Goal: Information Seeking & Learning: Learn about a topic

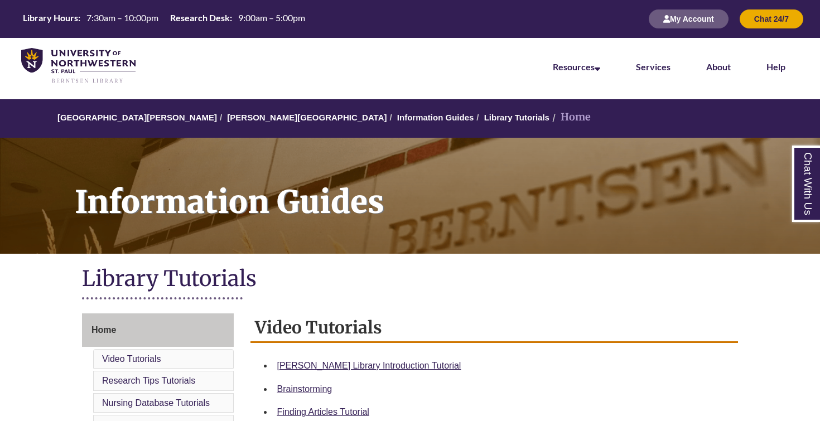
click at [87, 46] on link at bounding box center [78, 66] width 123 height 45
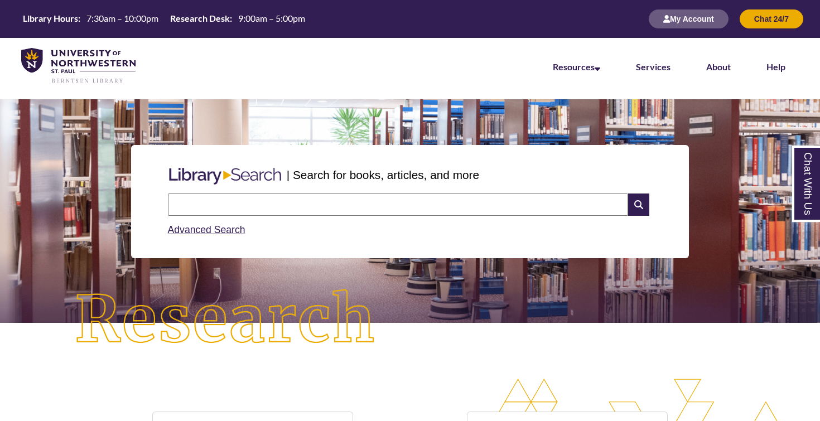
click at [301, 200] on input "text" at bounding box center [398, 205] width 460 height 22
type input "**********"
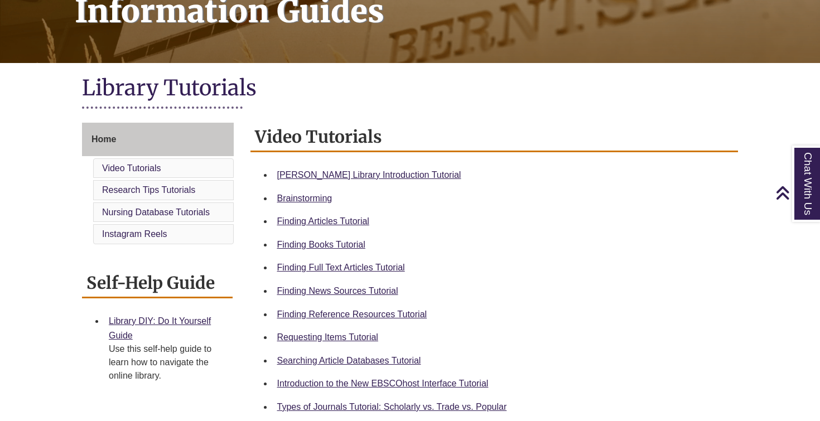
scroll to position [199, 0]
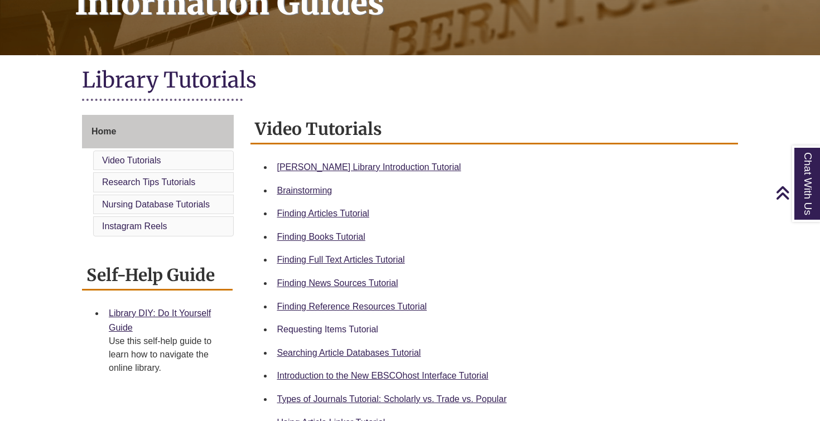
click at [321, 327] on link "Requesting Items Tutorial" at bounding box center [327, 329] width 101 height 9
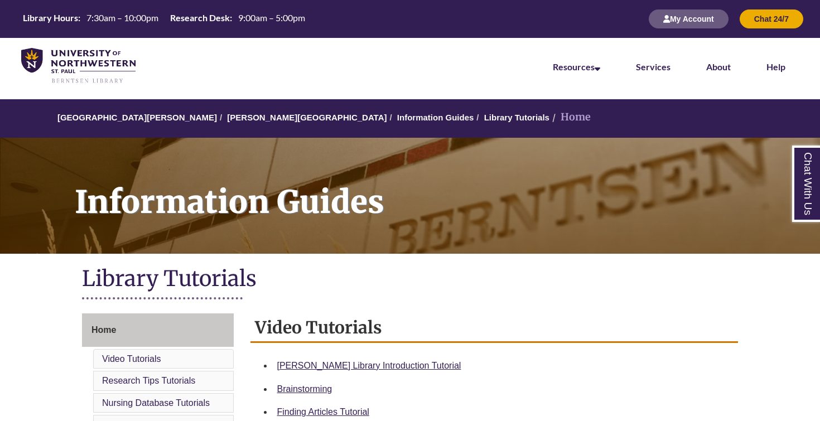
click at [308, 6] on div "Library Hours: 7:30am – 10:00pm Research Desk: 9:00am – 5:00pm My Account Chat …" at bounding box center [410, 19] width 820 height 38
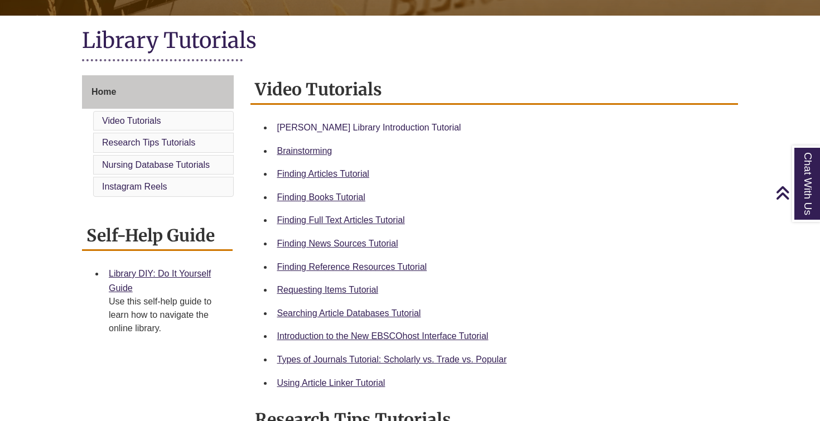
scroll to position [240, 0]
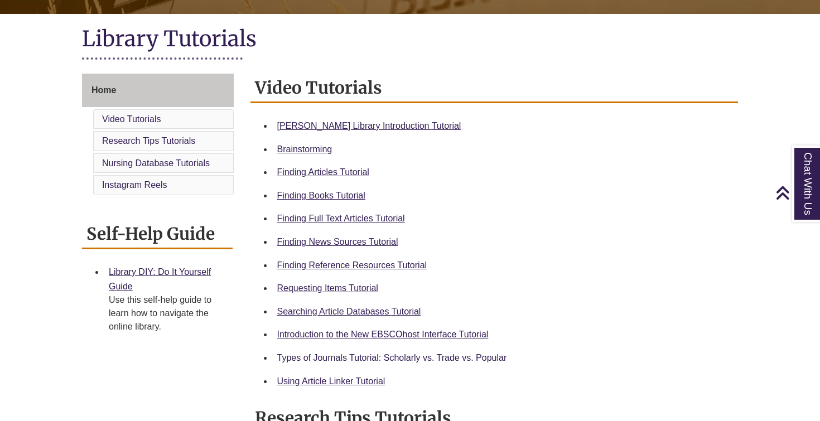
click at [373, 353] on link "Types of Journals Tutorial: Scholarly vs. Trade vs. Popular" at bounding box center [392, 357] width 230 height 9
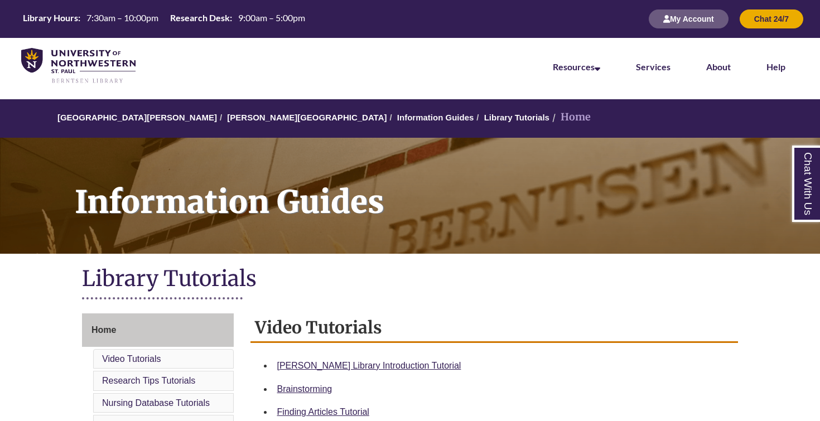
scroll to position [0, 0]
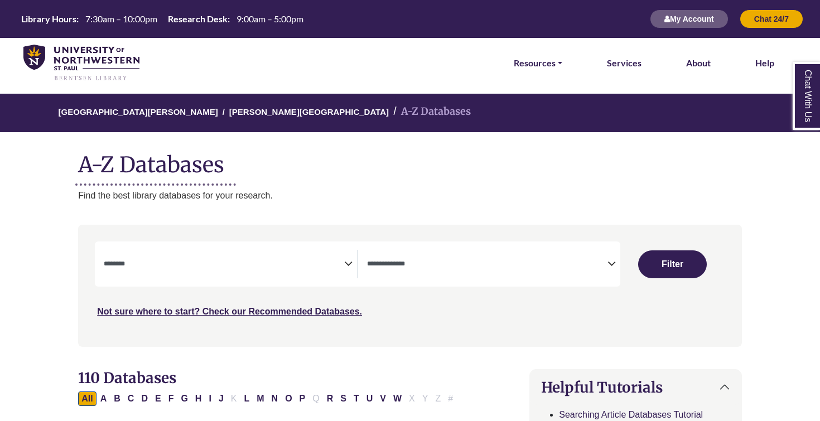
select select "Database Subject Filter"
select select "Database Types Filter"
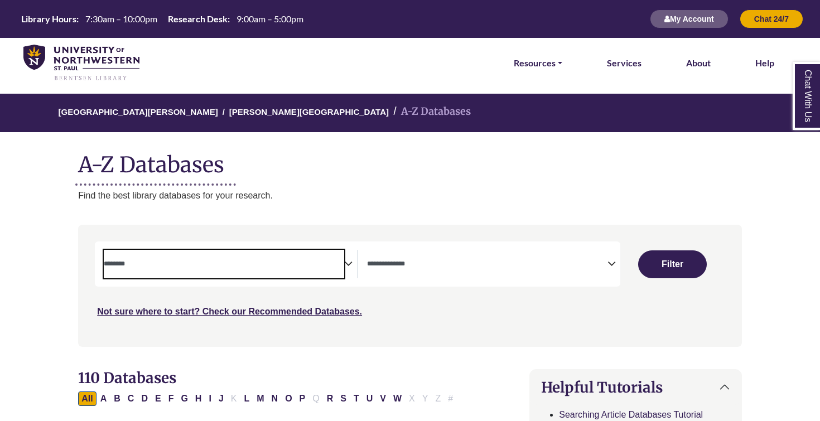
click at [339, 258] on span "Search filters" at bounding box center [224, 262] width 240 height 9
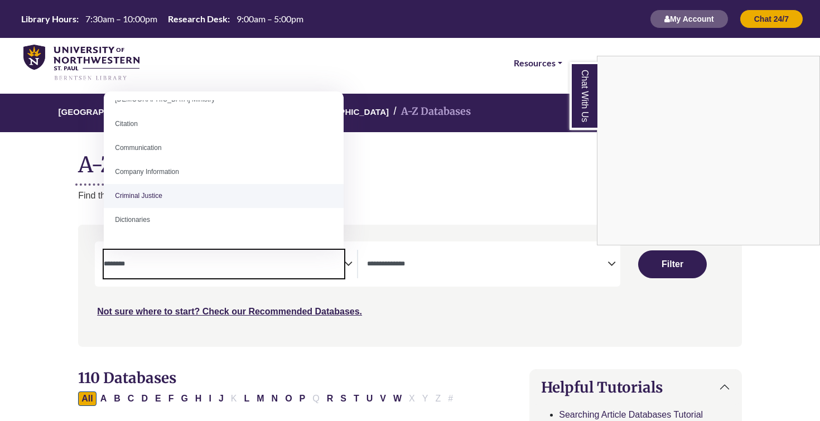
scroll to position [185, 0]
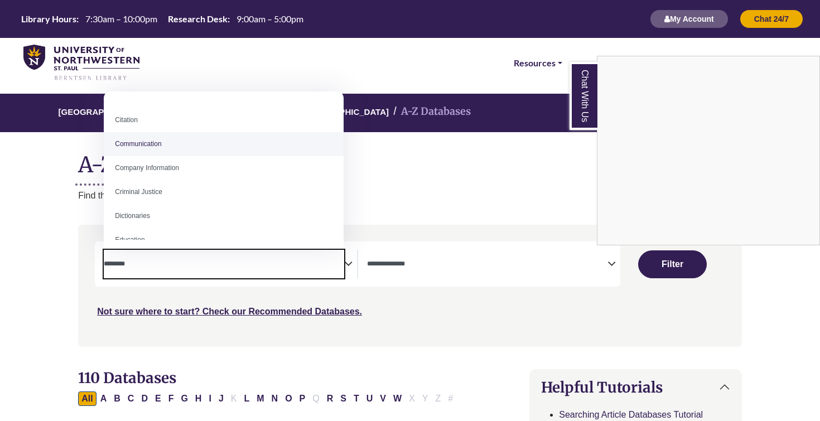
select select "*****"
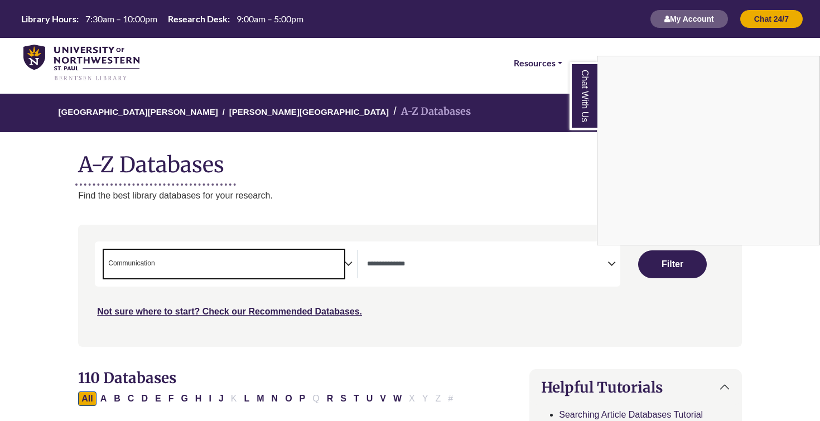
scroll to position [95, 0]
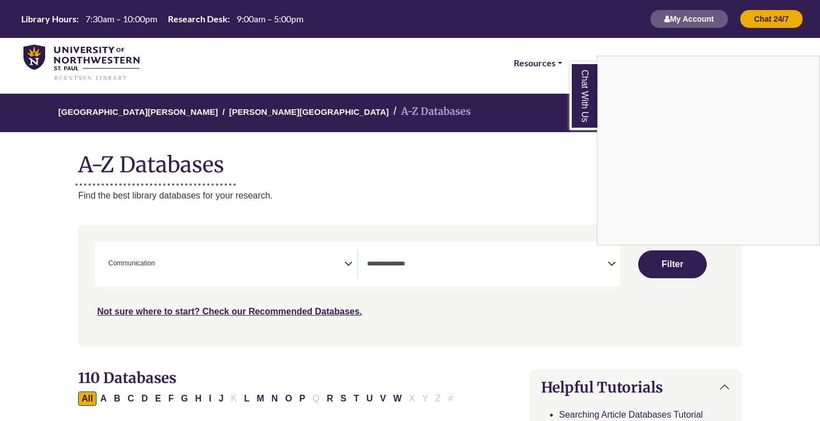
click at [173, 254] on div "Chat With Us" at bounding box center [410, 210] width 820 height 421
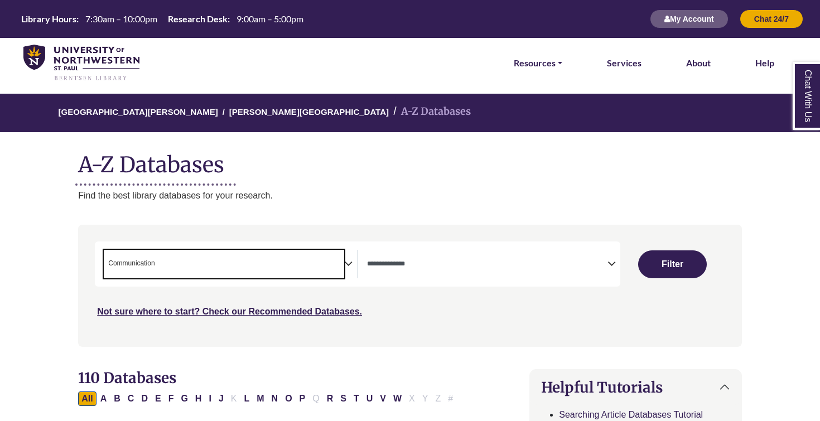
click at [321, 254] on span "× Communication" at bounding box center [224, 264] width 240 height 28
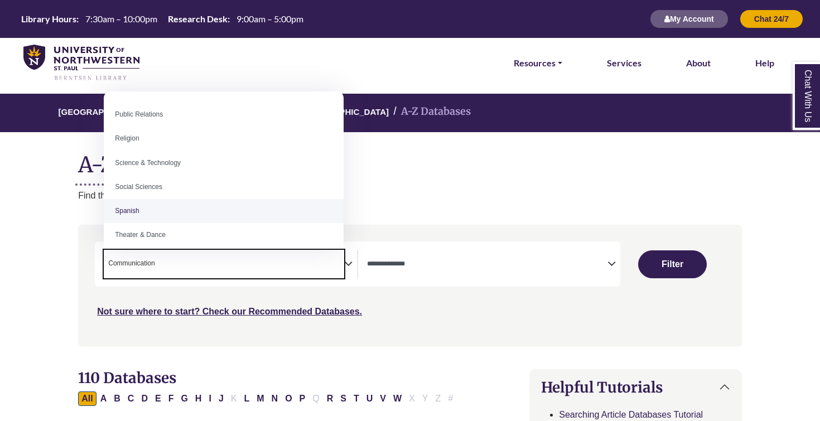
scroll to position [908, 0]
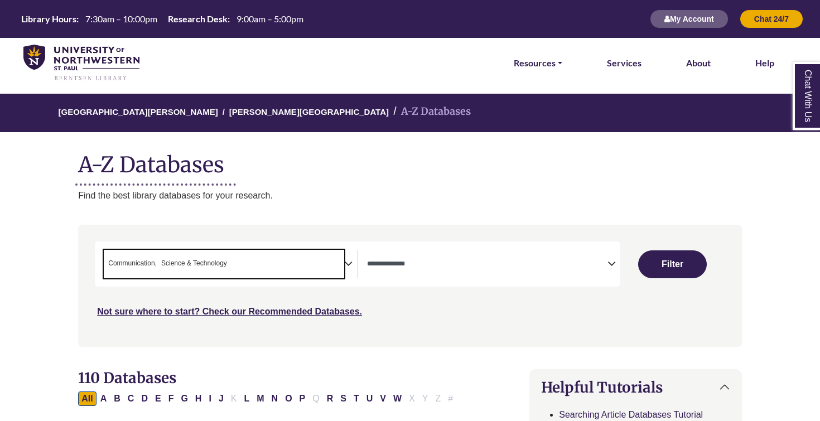
click at [323, 260] on span "× Communication × Science & Technology" at bounding box center [224, 264] width 240 height 28
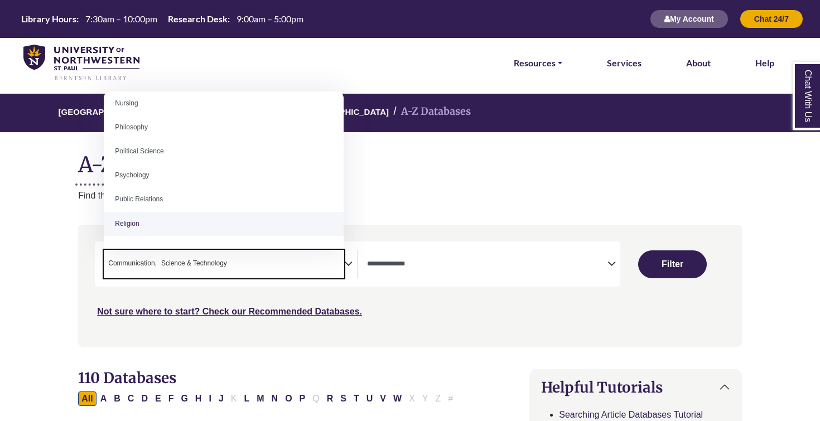
scroll to position [849, 0]
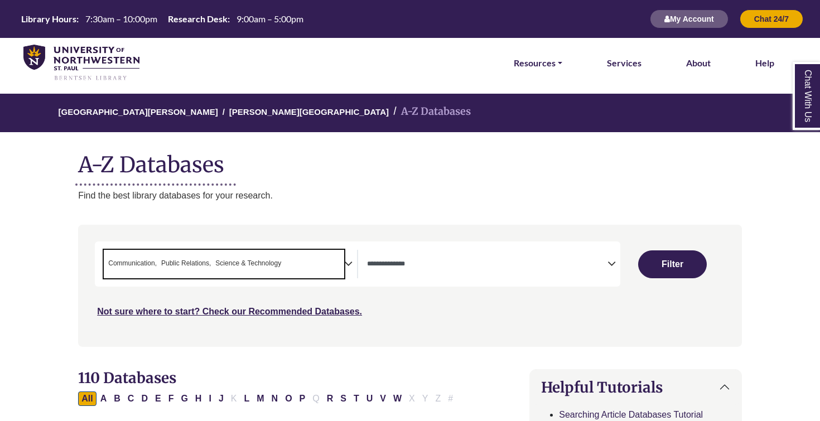
click at [327, 258] on span "× Communication × Public Relations × Science & Technology" at bounding box center [224, 264] width 240 height 28
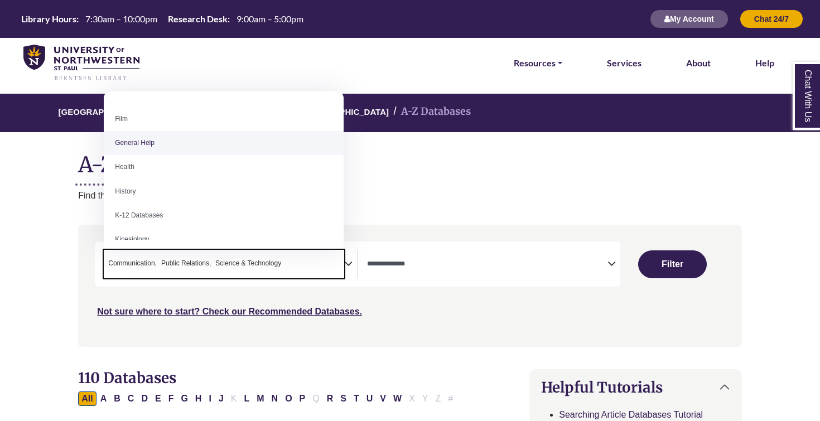
scroll to position [503, 0]
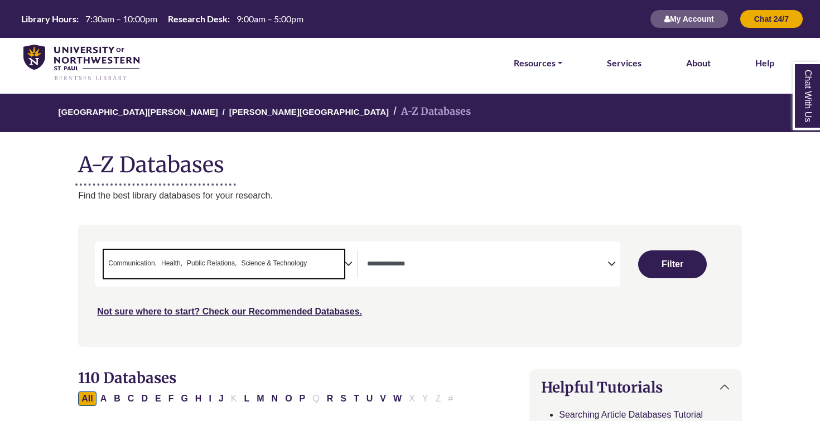
click at [336, 264] on span "× Communication × Health × Public Relations × Science & Technology" at bounding box center [224, 264] width 240 height 28
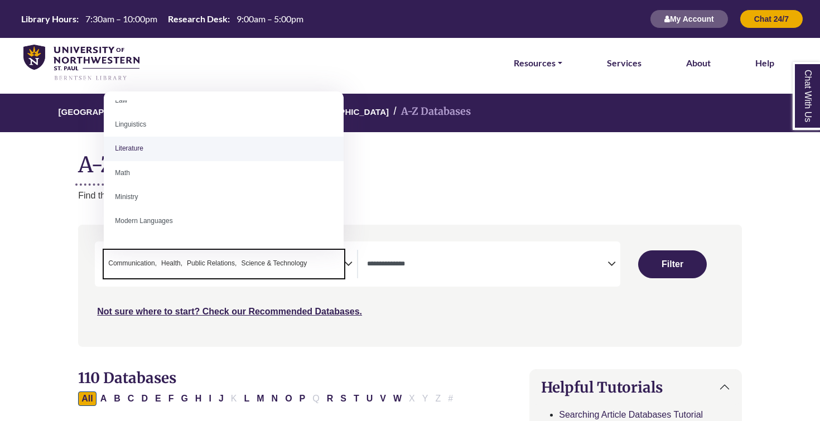
scroll to position [669, 0]
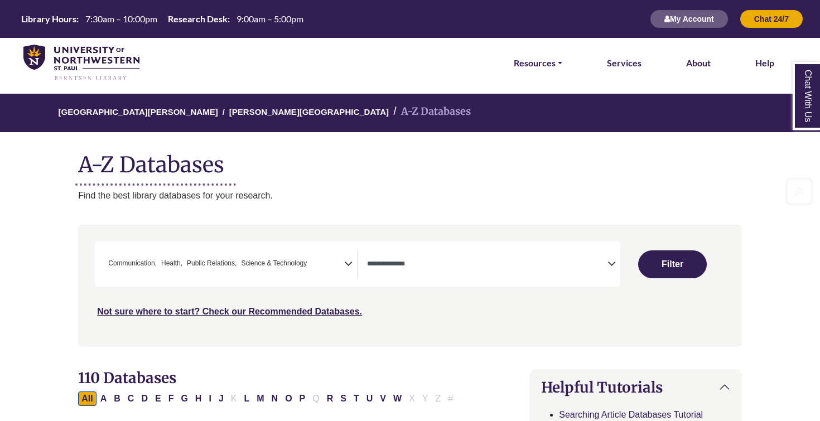
scroll to position [0, 0]
click at [683, 266] on button "Filter" at bounding box center [672, 264] width 69 height 28
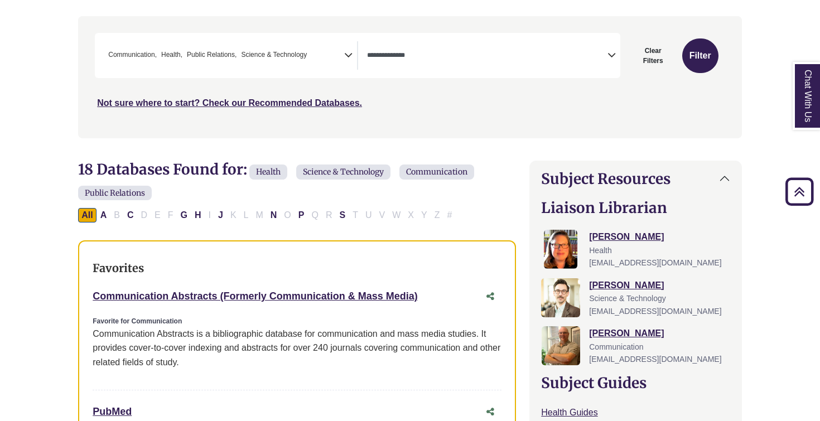
scroll to position [207, 0]
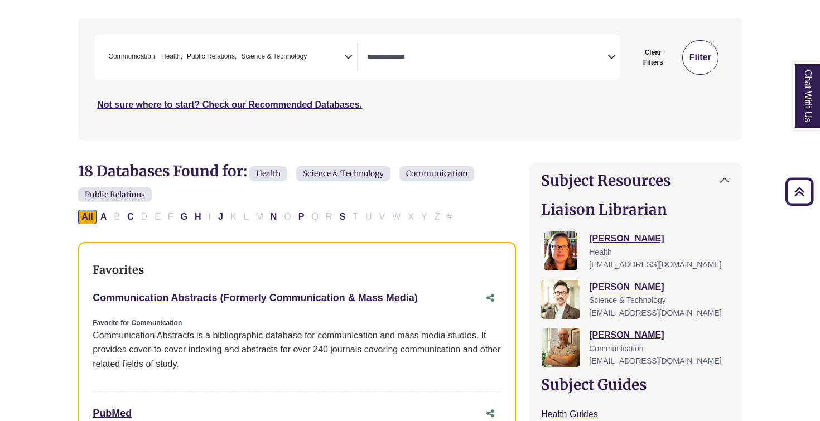
click at [702, 71] on button "Filter" at bounding box center [700, 57] width 36 height 35
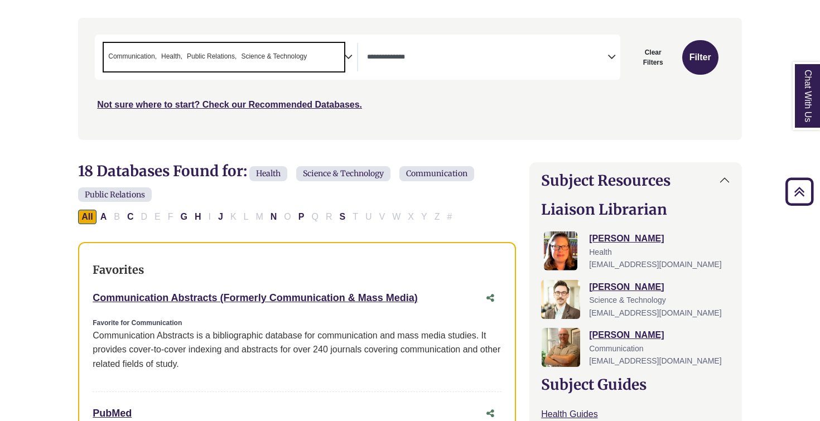
drag, startPoint x: 104, startPoint y: 51, endPoint x: 156, endPoint y: 51, distance: 51.9
click at [156, 52] on ul "× Communication × Health × Public Relations × Science & Technology" at bounding box center [206, 55] width 205 height 9
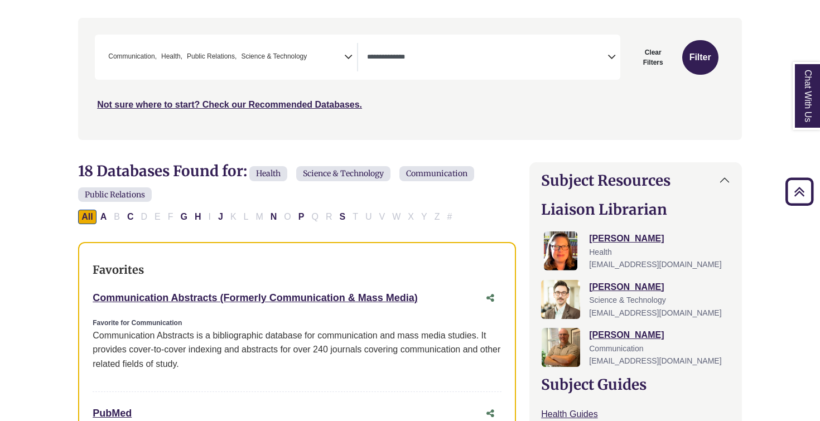
drag, startPoint x: 86, startPoint y: 57, endPoint x: 180, endPoint y: 57, distance: 93.7
click at [180, 57] on div "Search filters" at bounding box center [410, 78] width 650 height 113
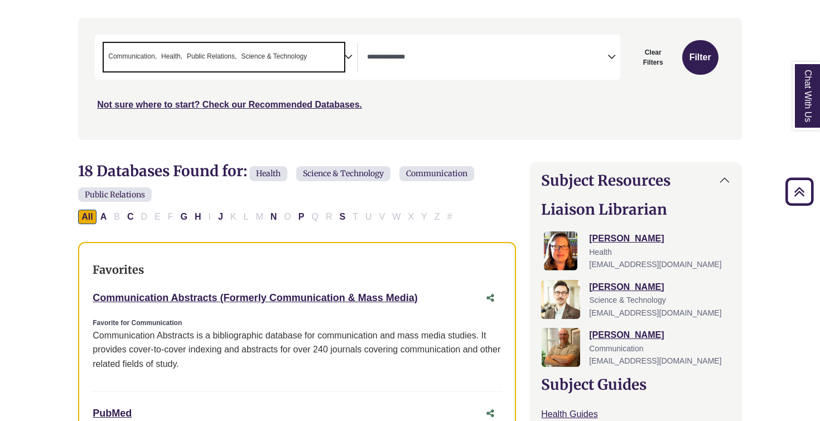
click at [339, 58] on span "× Communication × Health × Public Relations × Science & Technology" at bounding box center [224, 57] width 240 height 28
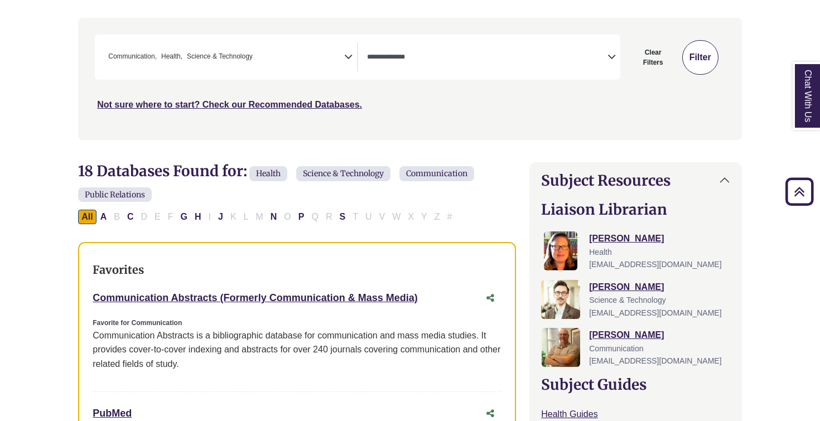
click at [706, 55] on button "Filter" at bounding box center [700, 57] width 36 height 35
select select "Database Types Filter"
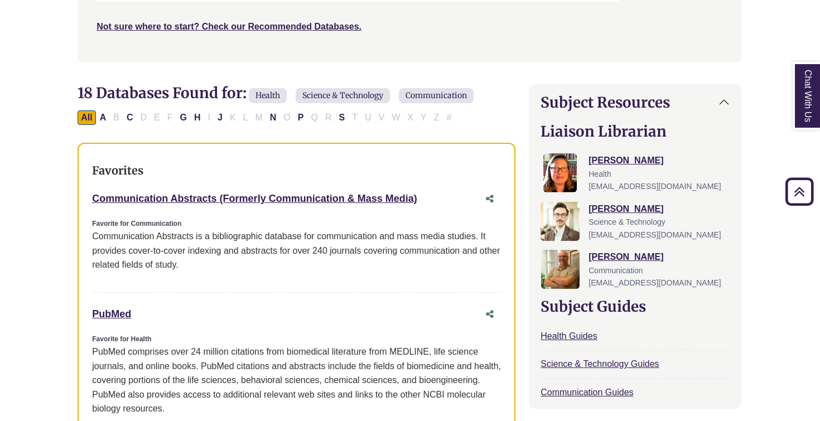
scroll to position [100, 1]
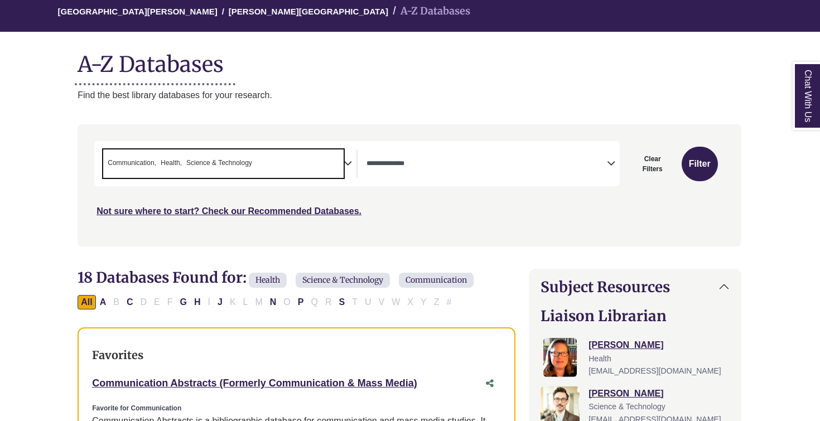
click at [283, 155] on span "× Communication × Health × Science & Technology" at bounding box center [223, 164] width 240 height 28
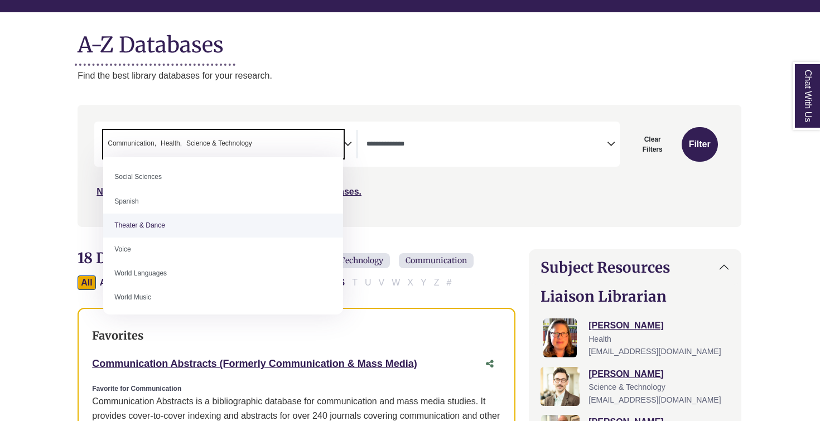
scroll to position [988, 0]
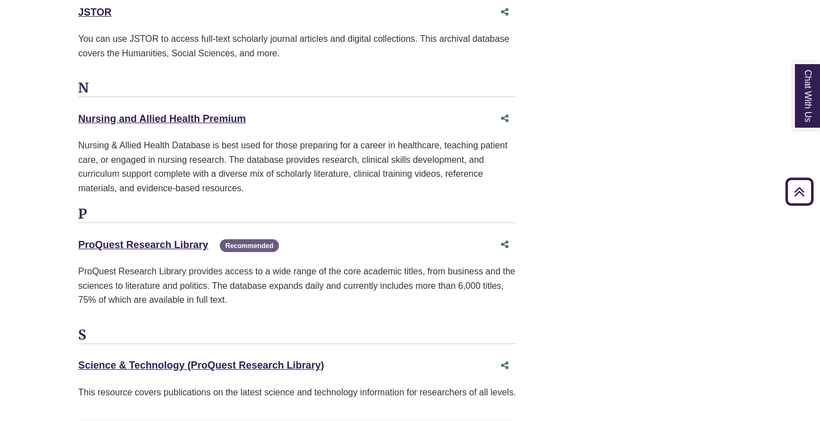
scroll to position [2044, 0]
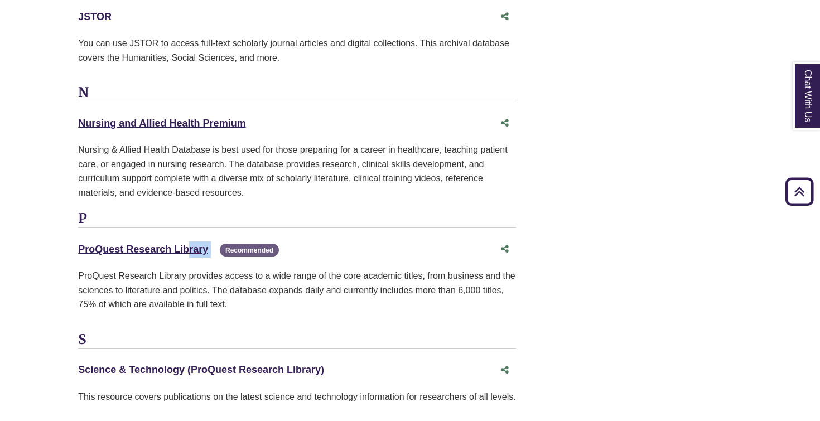
drag, startPoint x: 70, startPoint y: 235, endPoint x: 218, endPoint y: 231, distance: 148.5
copy div "ProQuest Research Library This link opens in a new window"
click at [278, 9] on div "JSTOR This link opens in a new window" at bounding box center [286, 17] width 416 height 16
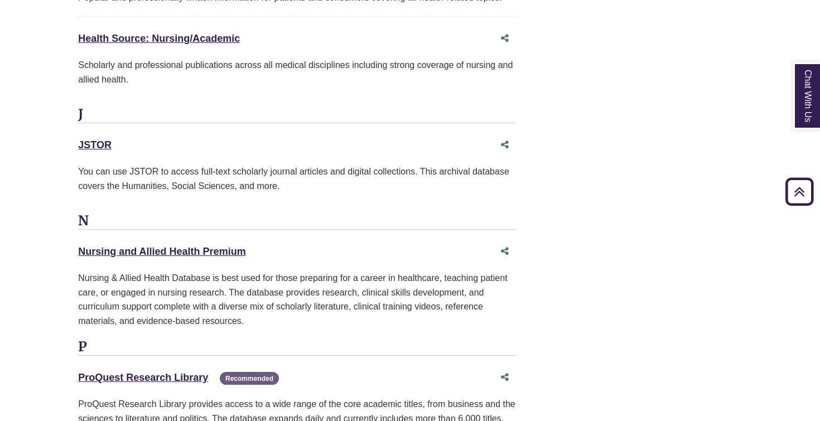
scroll to position [1912, 0]
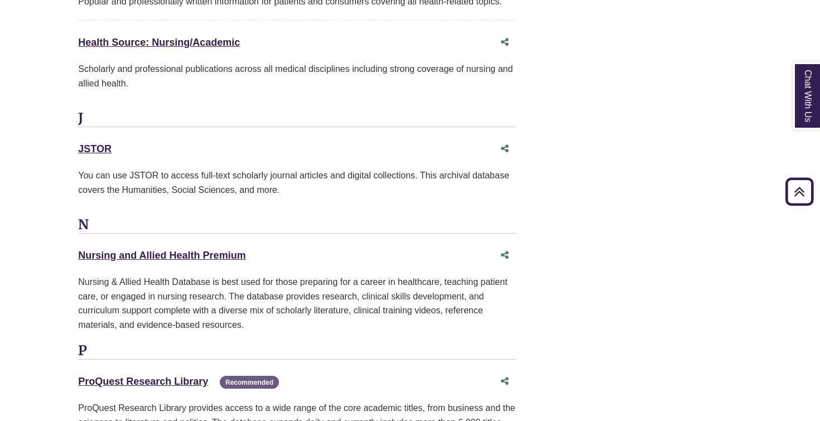
drag, startPoint x: 73, startPoint y: 138, endPoint x: 161, endPoint y: 137, distance: 88.7
copy link "JSTOR"
click at [258, 85] on div "Scholarly and professional publications across all medical disciplines includin…" at bounding box center [297, 80] width 438 height 37
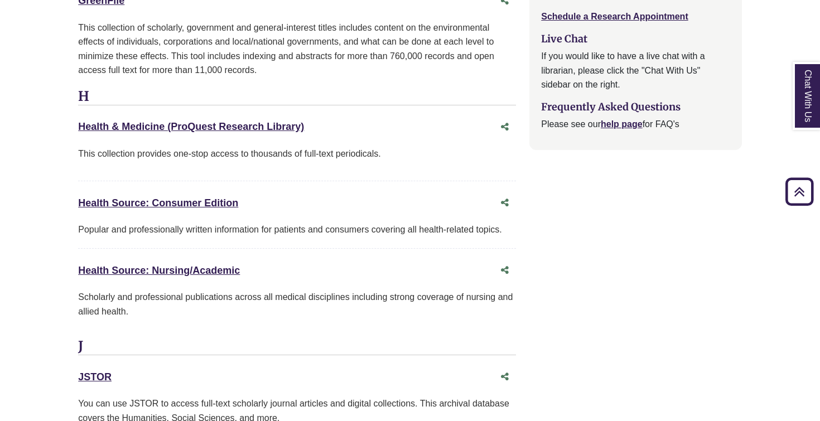
scroll to position [1682, 0]
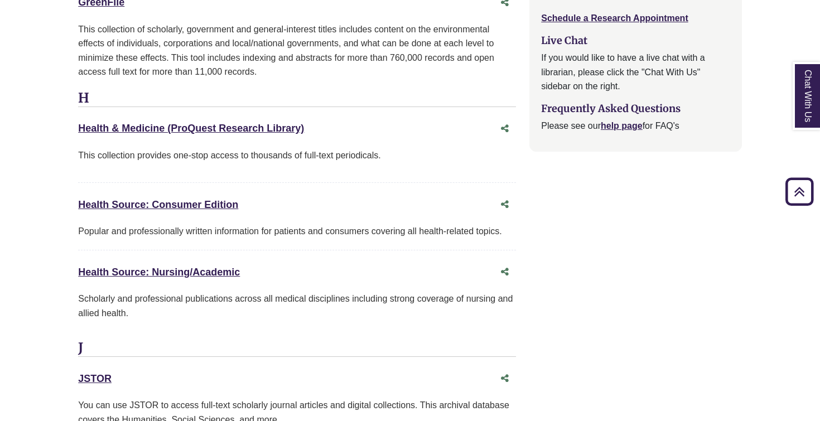
drag, startPoint x: 75, startPoint y: 194, endPoint x: 281, endPoint y: 192, distance: 205.9
copy link "Health Source: Consumer Edition"
click at [267, 6] on div "GreenFile This link opens in a new window This collection of scholarly, governm…" at bounding box center [297, 41] width 438 height 98
click at [210, 1] on div "GreenFile This link opens in a new window" at bounding box center [286, 2] width 416 height 16
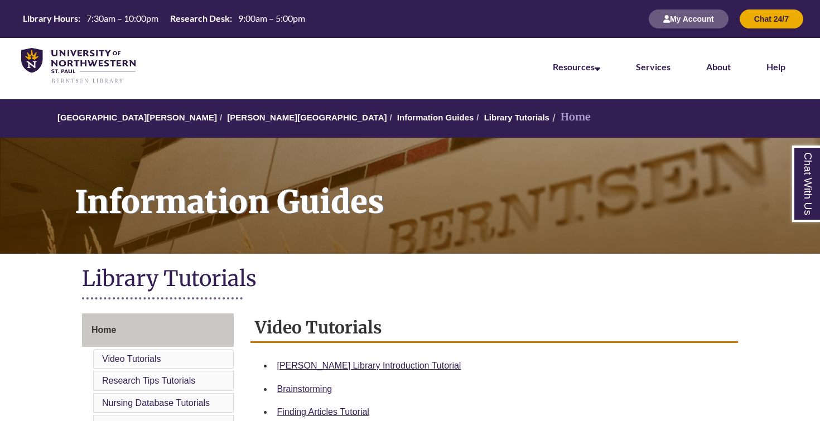
click at [115, 60] on img at bounding box center [78, 66] width 114 height 36
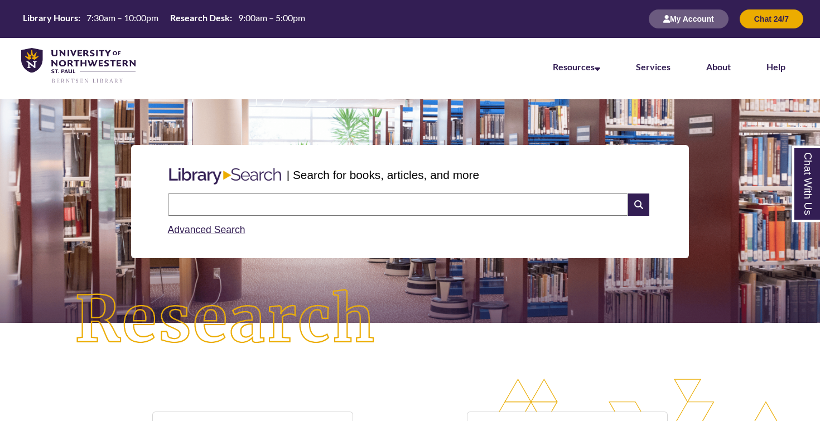
click at [381, 206] on input "text" at bounding box center [398, 205] width 460 height 22
type input "**********"
